Goal: Entertainment & Leisure: Consume media (video, audio)

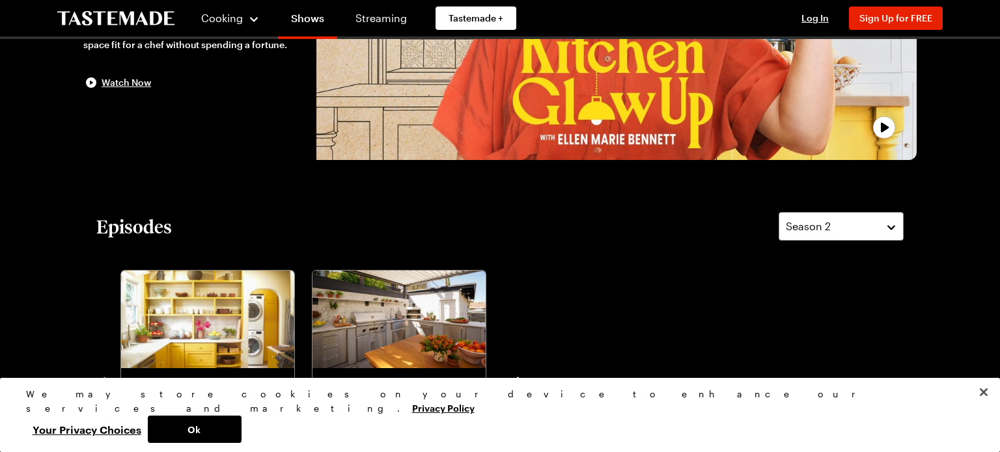
scroll to position [234, 0]
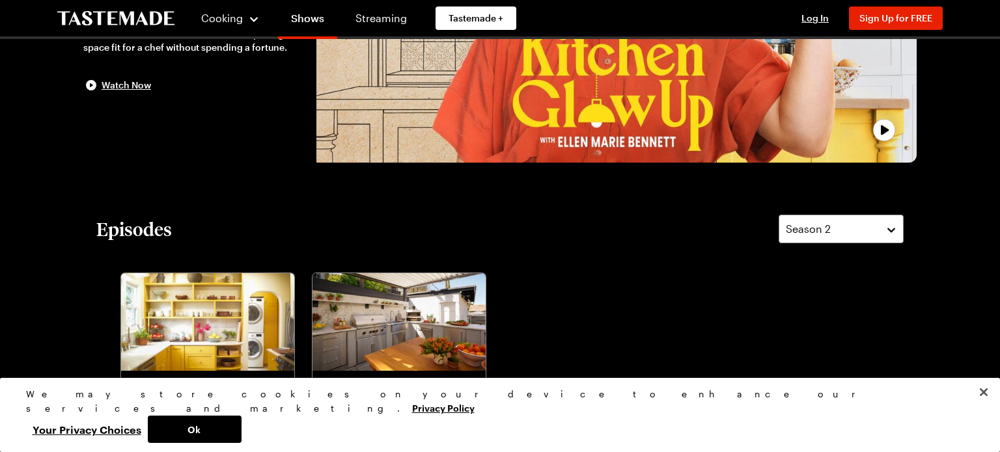
click at [629, 109] on div "play trailer" at bounding box center [616, 3] width 584 height 303
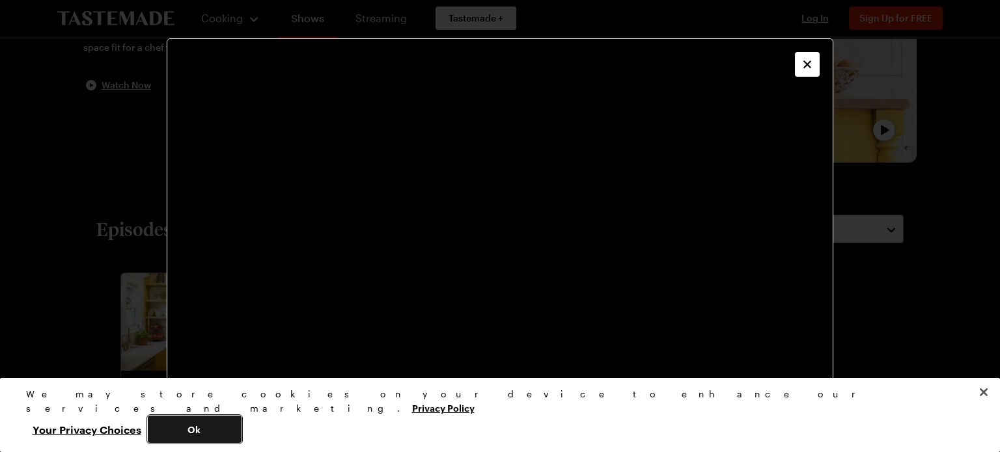
click at [241, 425] on button "Ok" at bounding box center [195, 429] width 94 height 27
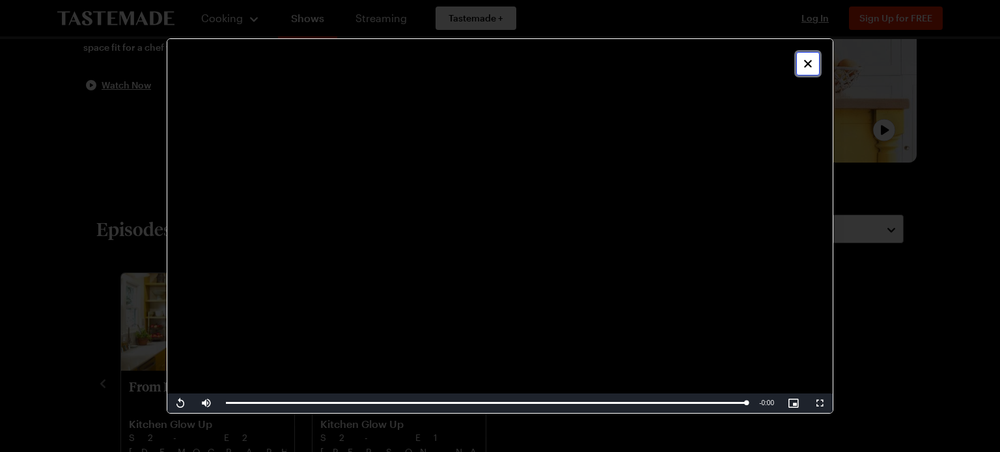
click at [812, 55] on button "Close" at bounding box center [807, 63] width 23 height 23
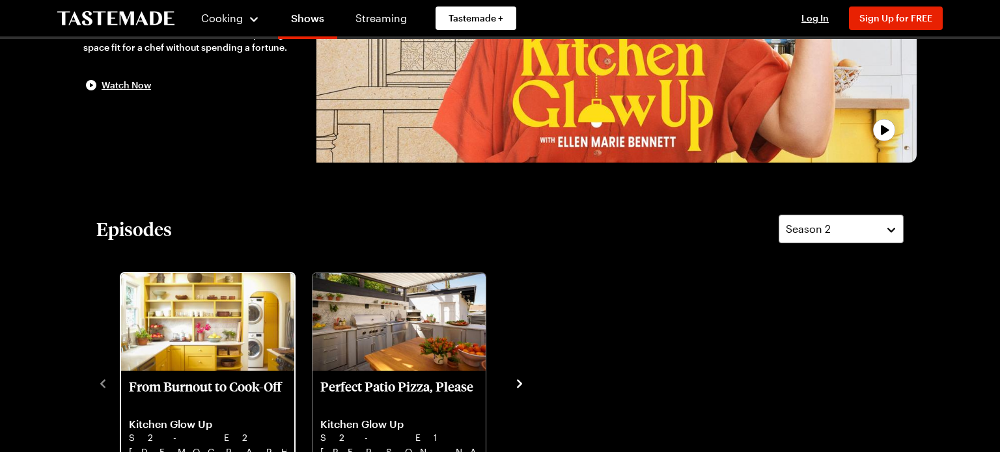
click at [195, 371] on div "From Burnout to Cook-Off Kitchen Glow Up S2 - E2 [DEMOGRAPHIC_DATA] entrepreneu…" at bounding box center [207, 433] width 173 height 124
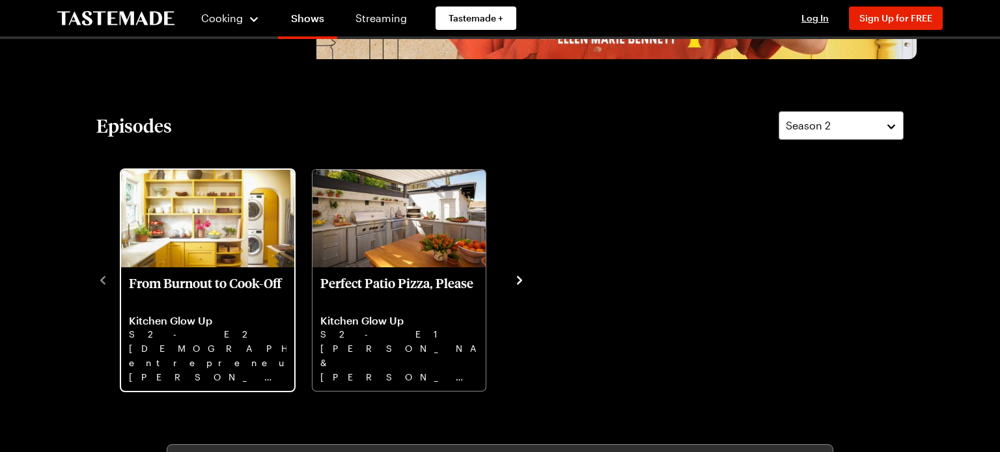
scroll to position [338, 0]
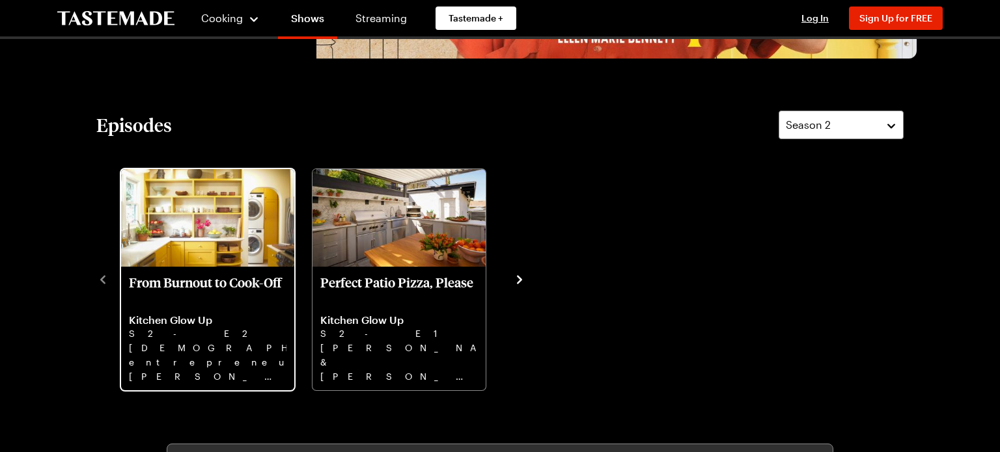
click at [188, 302] on p "From Burnout to Cook-Off" at bounding box center [207, 290] width 157 height 31
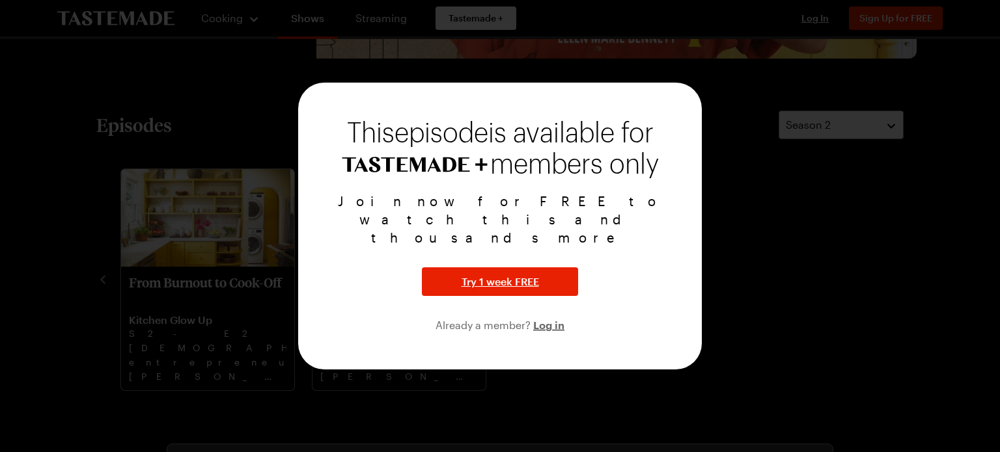
click at [815, 197] on div at bounding box center [500, 226] width 1000 height 452
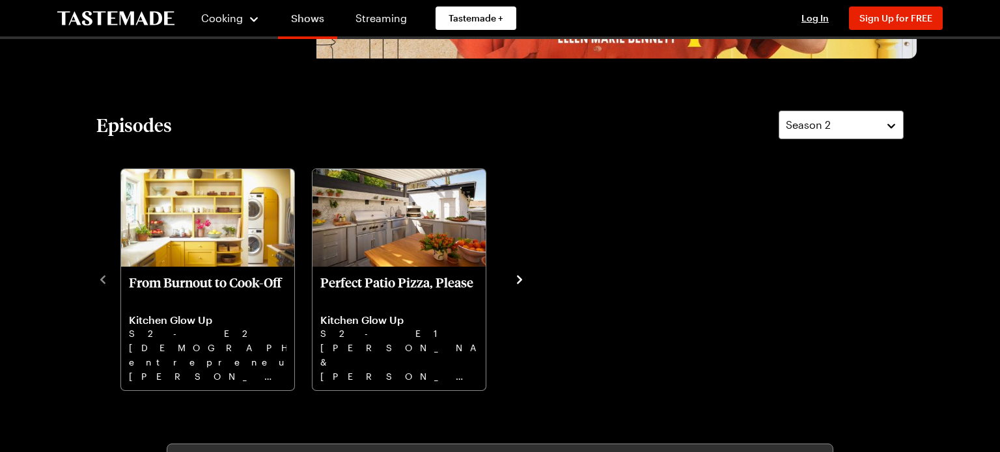
click at [301, 16] on link "Shows" at bounding box center [307, 21] width 59 height 36
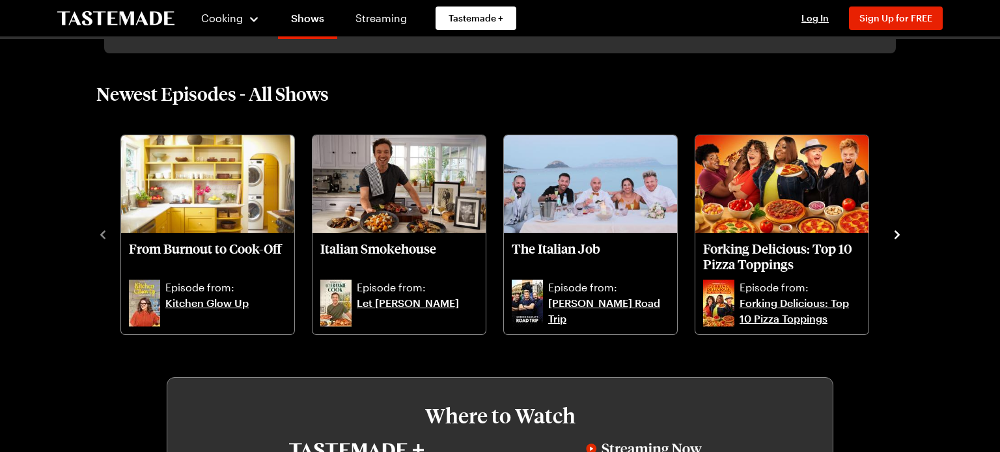
scroll to position [390, 0]
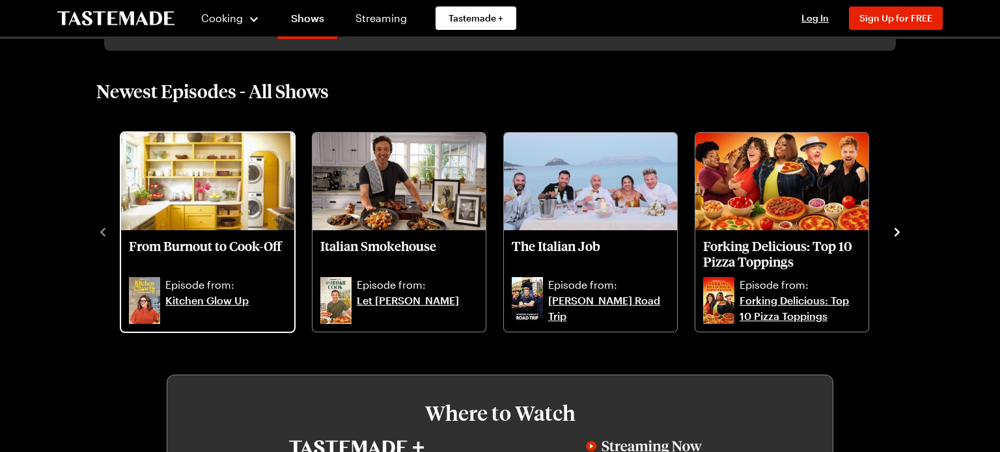
click at [198, 279] on p "Episode from:" at bounding box center [225, 285] width 121 height 16
click at [194, 305] on link "Kitchen Glow Up" at bounding box center [225, 308] width 121 height 31
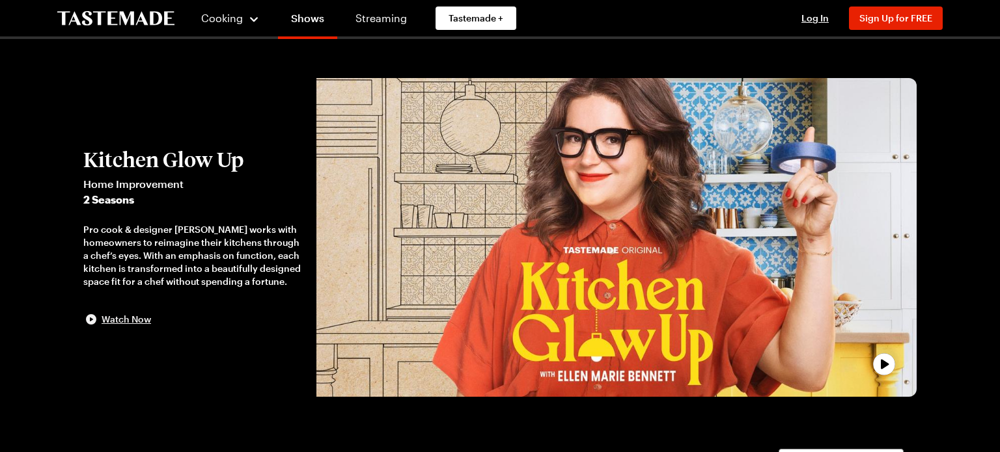
click at [119, 327] on div "Watch Now" at bounding box center [117, 320] width 68 height 16
